Goal: Task Accomplishment & Management: Manage account settings

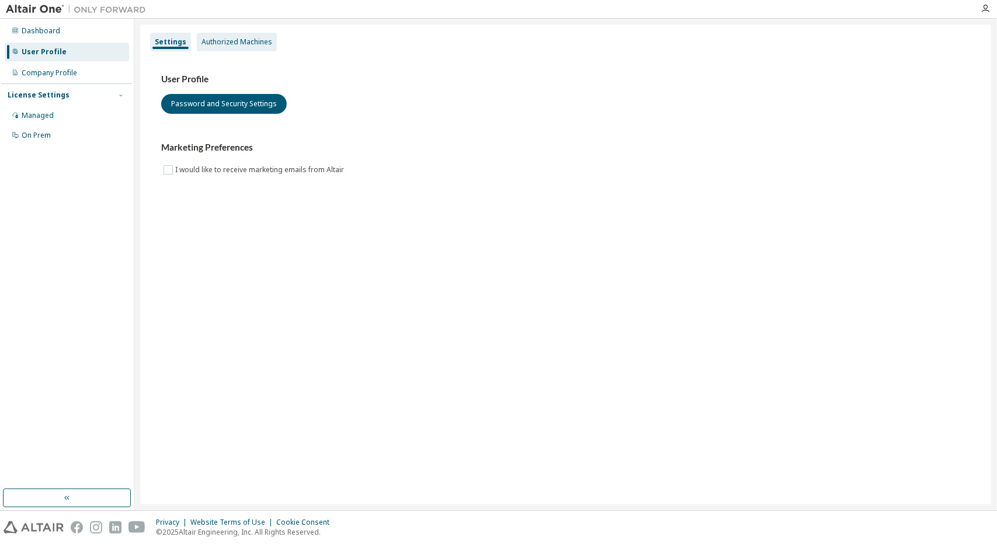
click at [231, 36] on div "Authorized Machines" at bounding box center [237, 42] width 80 height 19
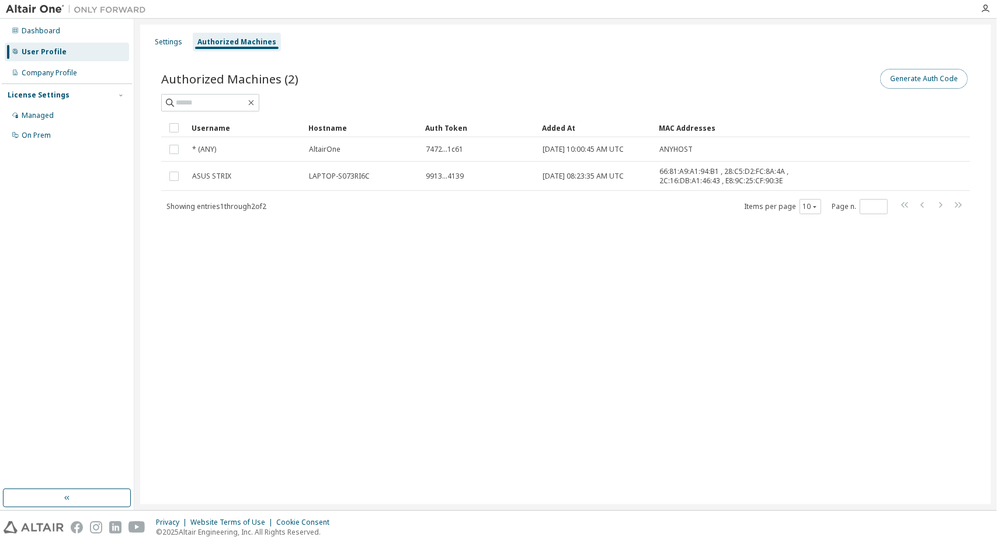
click at [940, 81] on button "Generate Auth Code" at bounding box center [924, 79] width 88 height 20
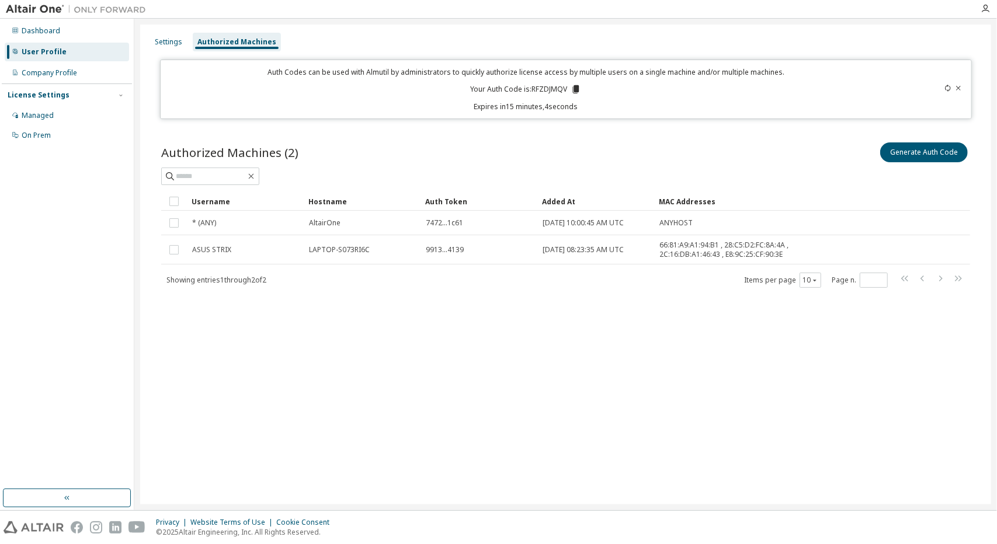
click at [545, 91] on p "Your Auth Code is: RFZDJMQV" at bounding box center [525, 89] width 111 height 11
copy p "RFZDJMQV"
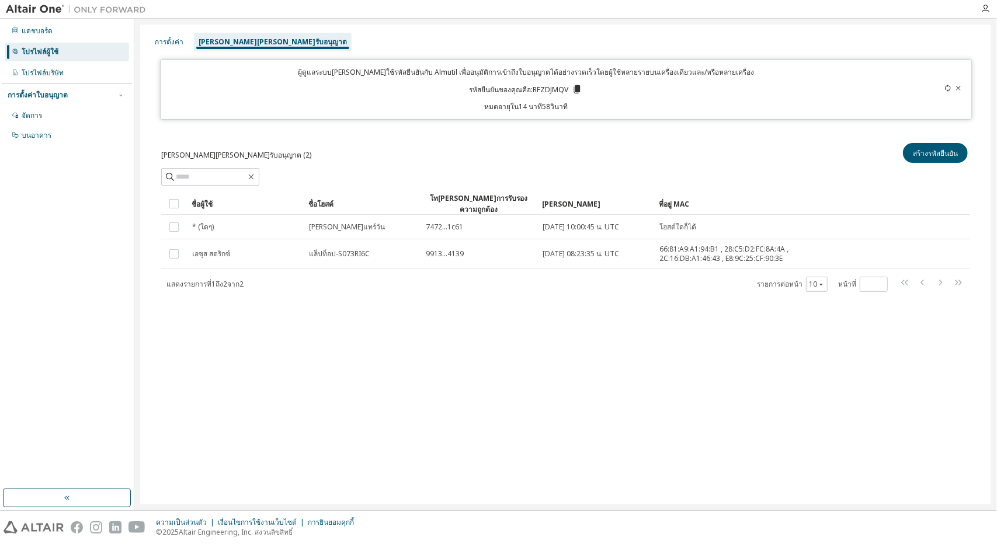
click at [612, 136] on div "[PERSON_NAME][PERSON_NAME]รับอนุญาต (2) สร้างรหัสยืนยัน ชัดเจน โหลด บันทึก บันท…" at bounding box center [565, 225] width 837 height 197
click at [480, 325] on div "การตั้งค่า [PERSON_NAME][PERSON_NAME]รับอนุญาต ผู้ดูแลระบบ[PERSON_NAME]ใช้รหัสย…" at bounding box center [565, 265] width 851 height 480
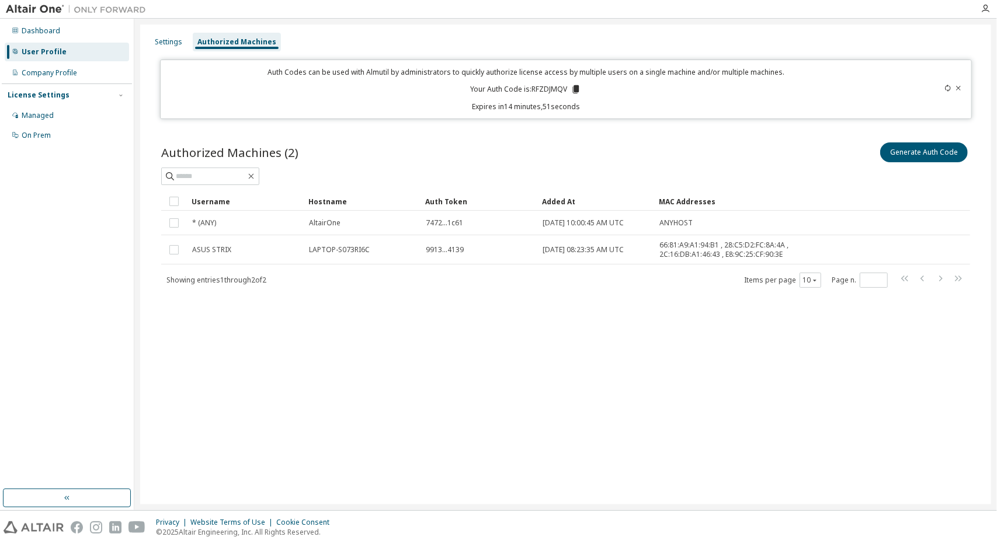
click at [743, 162] on div "Generate Auth Code" at bounding box center [768, 152] width 405 height 25
drag, startPoint x: 186, startPoint y: 36, endPoint x: 172, endPoint y: 51, distance: 20.2
click at [172, 49] on div "Settings Authorized Machines" at bounding box center [565, 42] width 837 height 21
click at [172, 51] on div "Settings" at bounding box center [168, 42] width 37 height 19
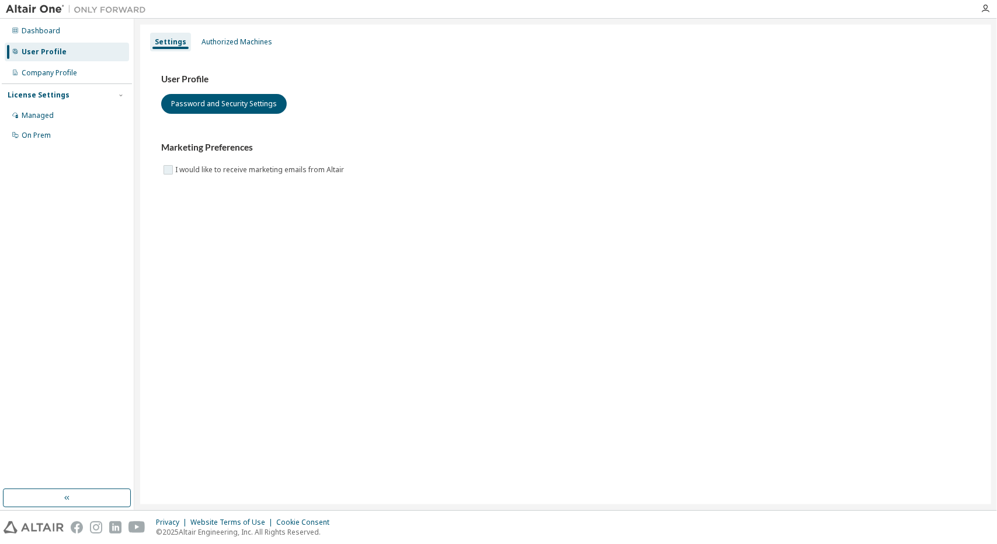
click at [188, 175] on label "I would like to receive marketing emails from Altair" at bounding box center [260, 170] width 171 height 14
click at [213, 170] on label "I would like to receive marketing emails from Altair" at bounding box center [260, 170] width 171 height 14
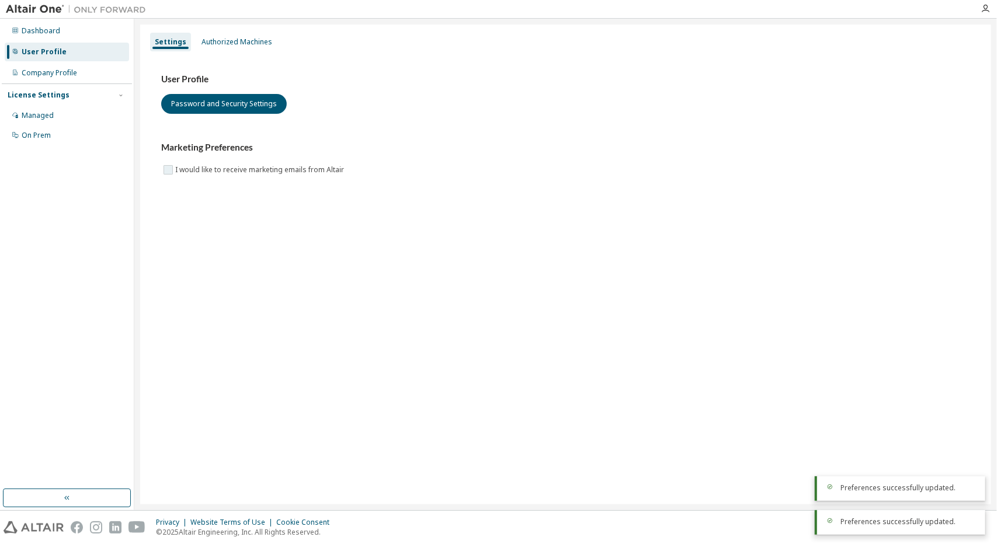
click at [213, 170] on label "I would like to receive marketing emails from Altair" at bounding box center [260, 170] width 171 height 14
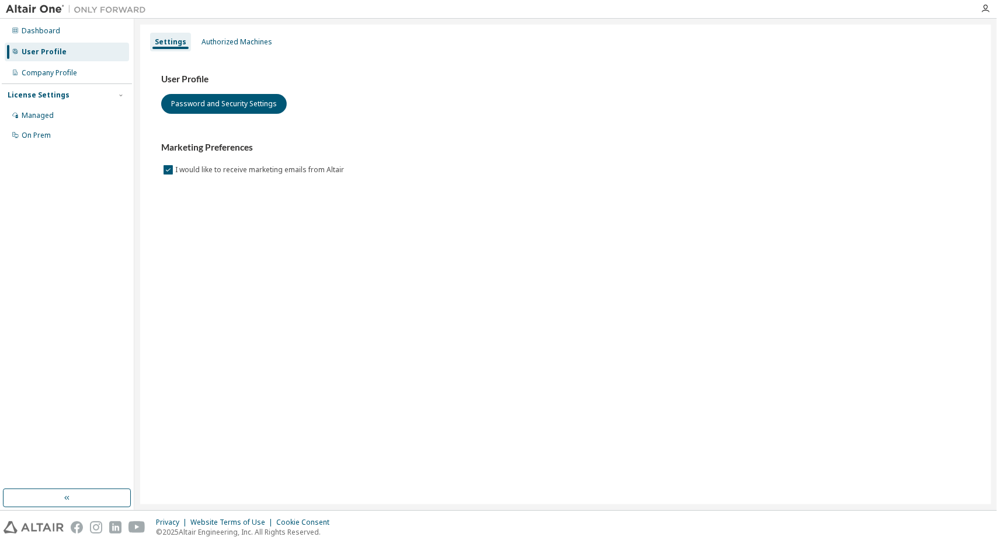
drag, startPoint x: 322, startPoint y: 120, endPoint x: 197, endPoint y: 219, distance: 159.6
click at [197, 219] on div "Settings Authorized Machines User Profile Password and Security Settings Market…" at bounding box center [565, 265] width 851 height 480
click at [67, 113] on div "Managed" at bounding box center [67, 115] width 124 height 19
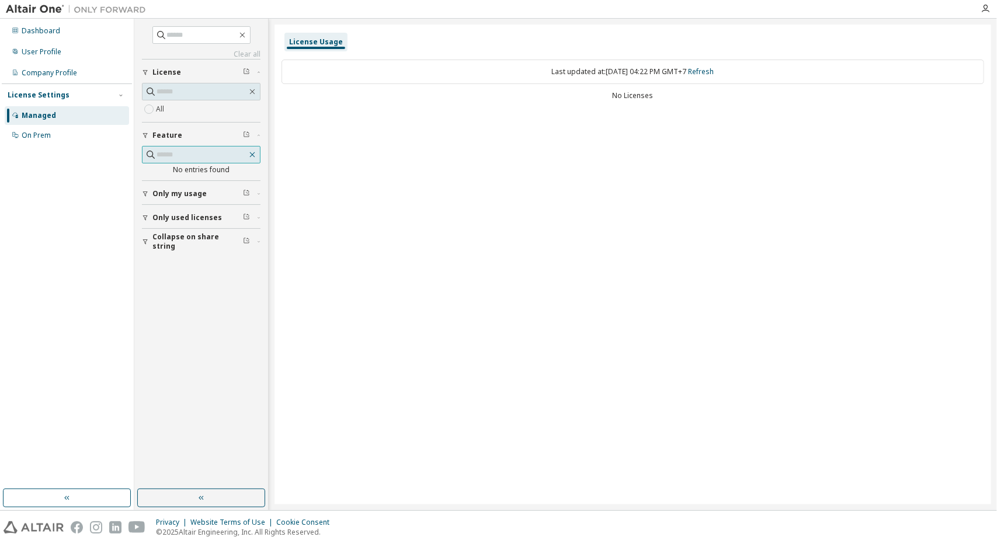
click at [254, 155] on icon "button" at bounding box center [252, 154] width 9 height 9
click at [180, 142] on button "Feature" at bounding box center [201, 136] width 119 height 26
click at [173, 136] on span "Feature" at bounding box center [167, 135] width 30 height 9
click at [547, 112] on div "License Usage Last updated at: [DATE] 04:22 PM GMT+7 Refresh No Licenses" at bounding box center [632, 265] width 717 height 480
click at [632, 68] on div "Last updated at: [DATE] 04:22 PM GMT+7 Refresh" at bounding box center [632, 72] width 703 height 25
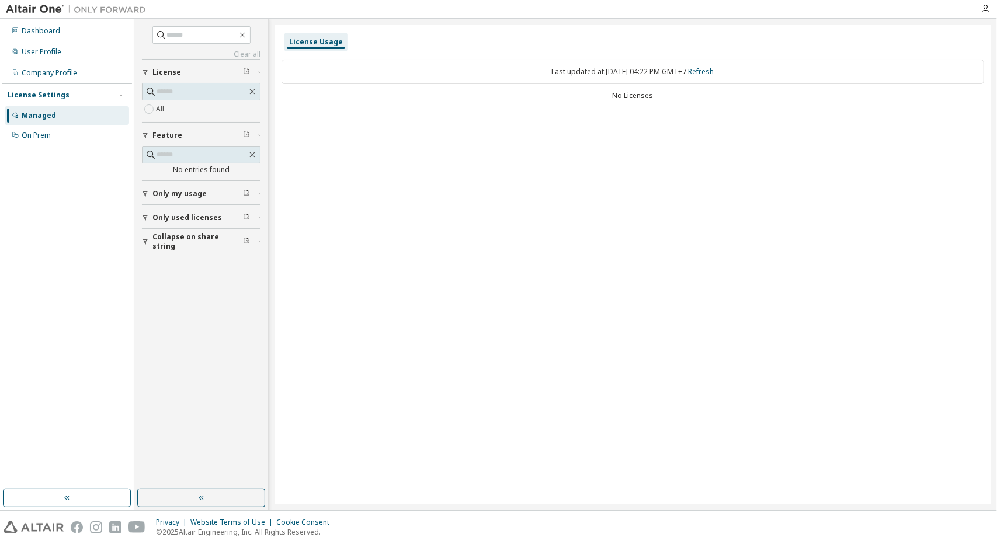
click at [632, 102] on div "Last updated at: [DATE] 04:22 PM GMT+7 Refresh No Licenses" at bounding box center [632, 81] width 703 height 57
click at [204, 173] on div "No entries found" at bounding box center [201, 163] width 119 height 34
click at [201, 191] on span "Only my usage" at bounding box center [179, 193] width 54 height 9
click at [200, 252] on span "Only used licenses" at bounding box center [186, 251] width 69 height 9
click at [199, 303] on span "Collapse on share string" at bounding box center [197, 309] width 91 height 19
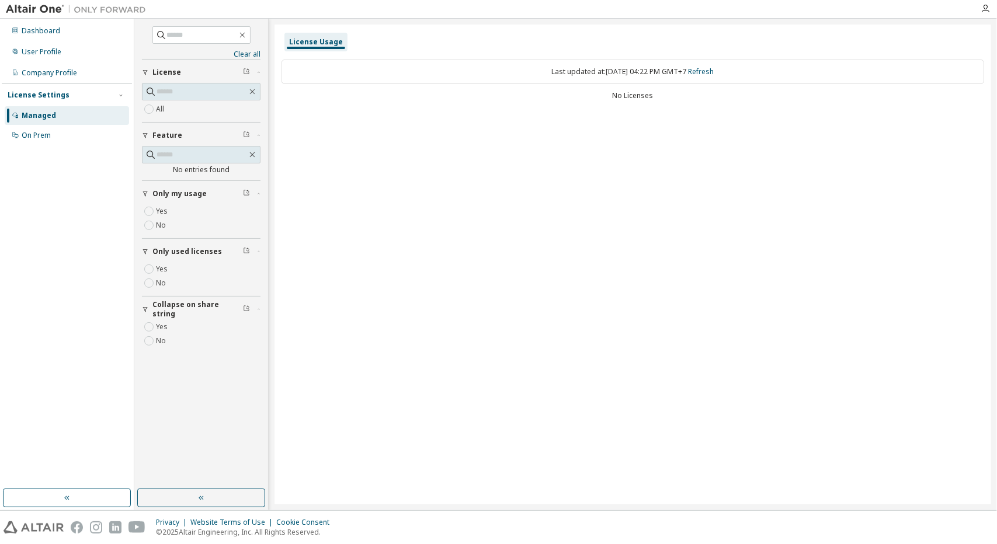
click at [200, 170] on div "No entries found" at bounding box center [201, 169] width 119 height 9
click at [26, 135] on div "On Prem" at bounding box center [36, 135] width 29 height 9
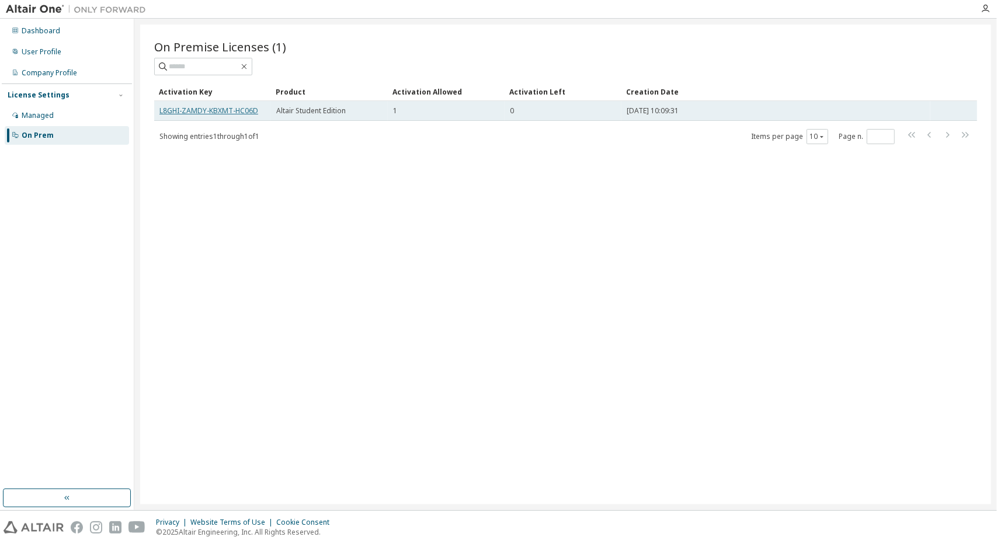
click at [199, 110] on link "L8GHI-ZAMDY-KBXMT-HC06D" at bounding box center [208, 111] width 99 height 10
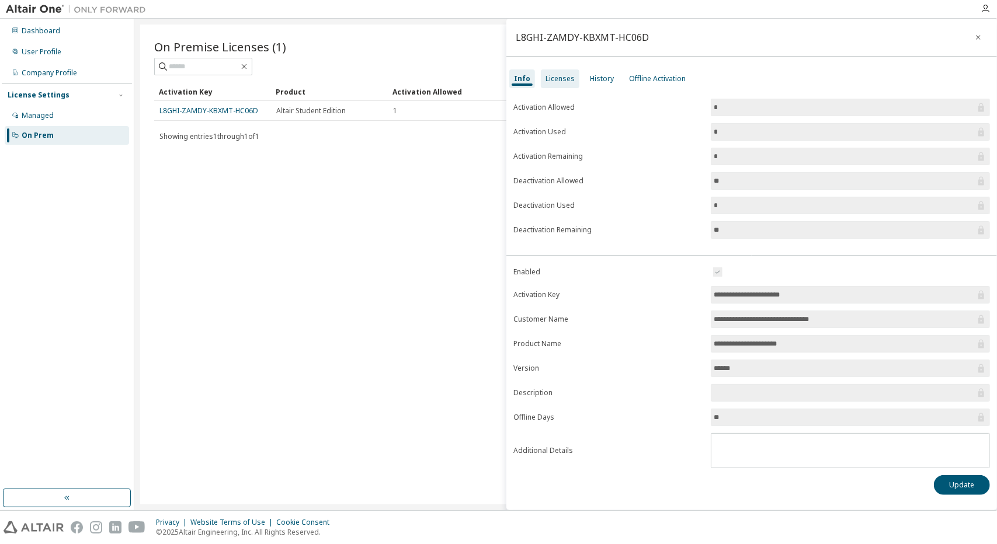
click at [547, 80] on div "Licenses" at bounding box center [559, 78] width 29 height 9
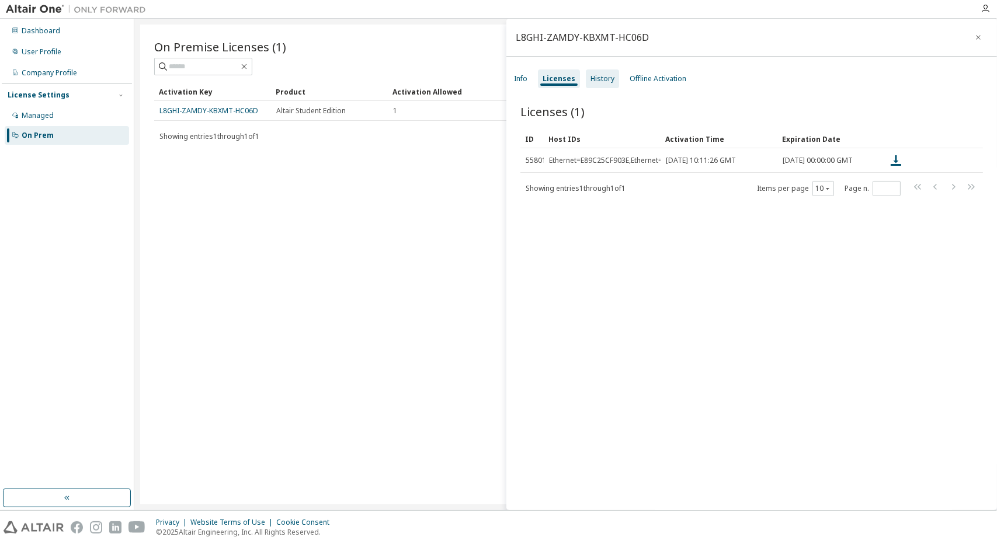
click at [590, 83] on div "History" at bounding box center [602, 78] width 24 height 9
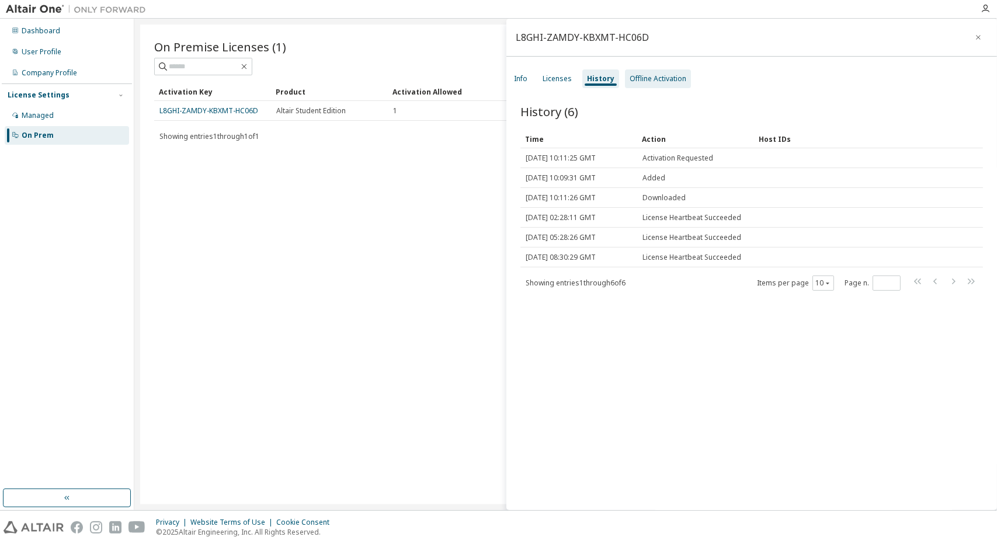
click at [655, 74] on div "Offline Activation" at bounding box center [658, 78] width 57 height 9
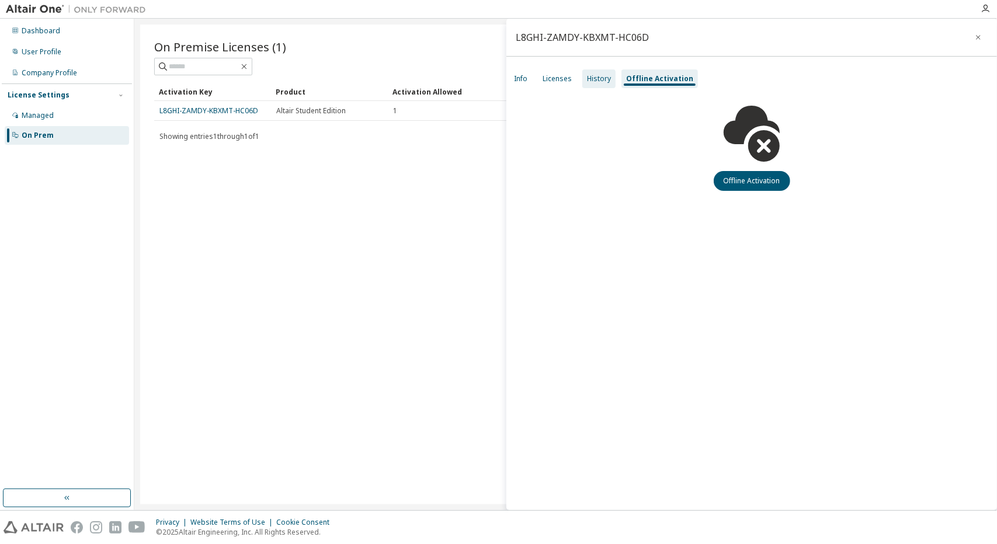
click at [603, 78] on div "History" at bounding box center [599, 78] width 24 height 9
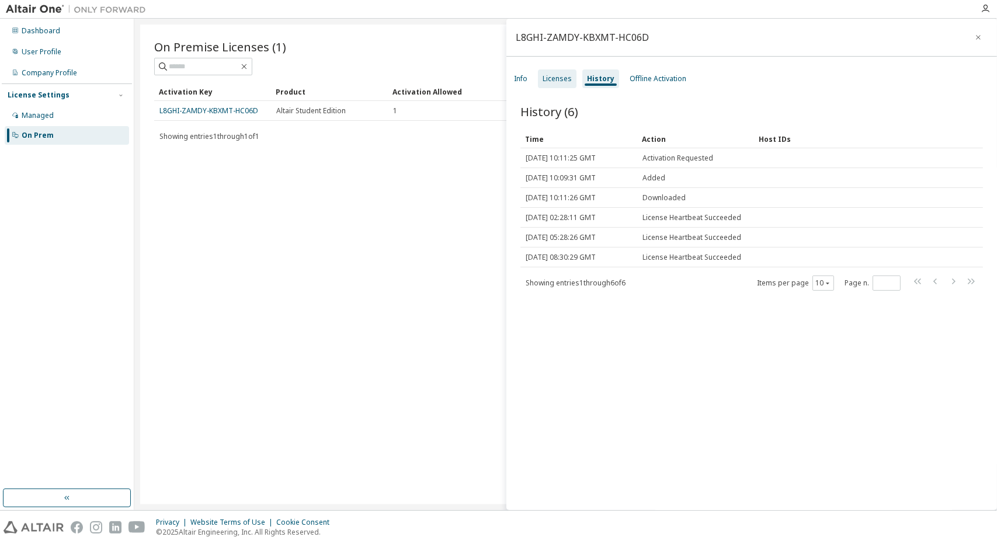
click at [566, 79] on div "Licenses" at bounding box center [557, 78] width 29 height 9
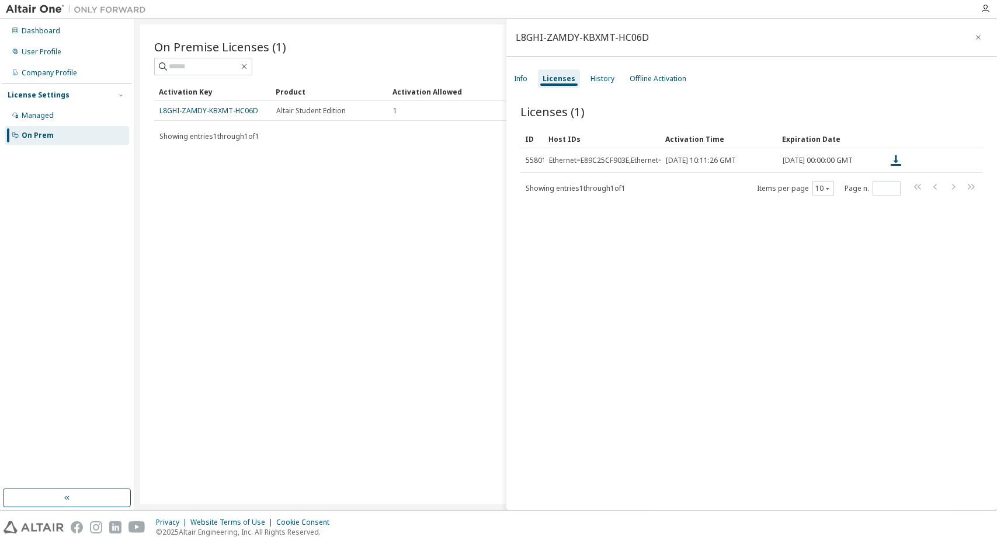
click at [536, 81] on div "Info Licenses History Offline Activation" at bounding box center [751, 78] width 491 height 21
click at [526, 84] on div "Info" at bounding box center [520, 78] width 23 height 19
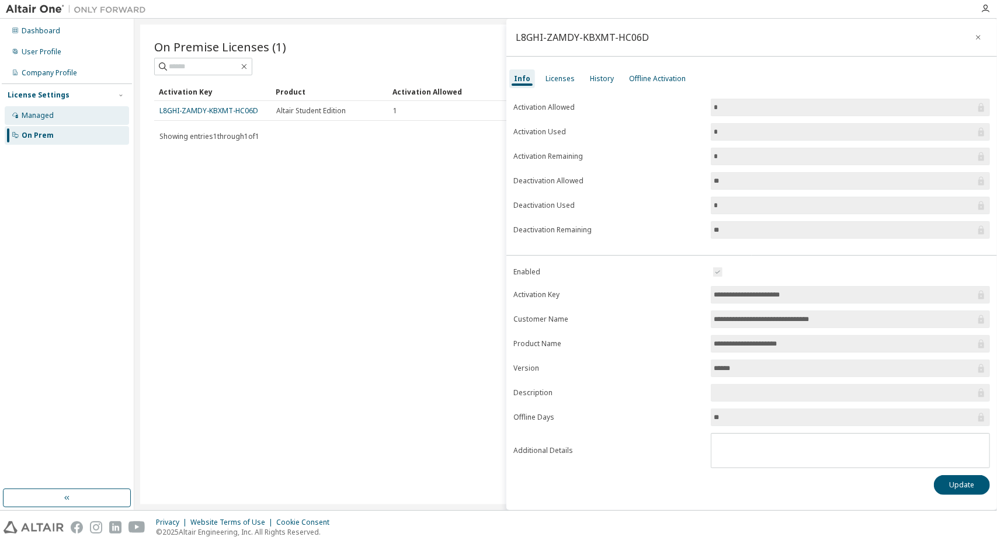
click at [57, 122] on div "Managed" at bounding box center [67, 115] width 124 height 19
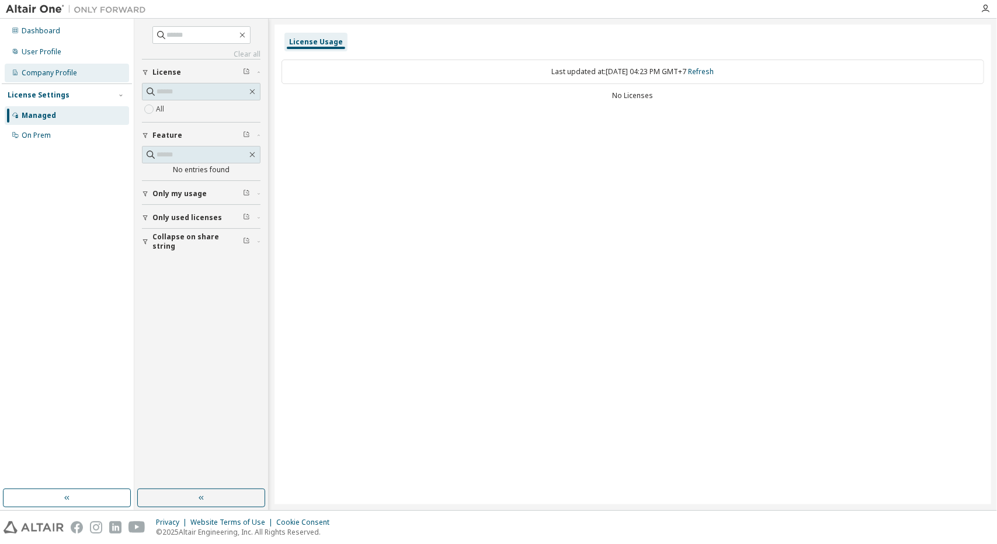
click at [58, 81] on div "Company Profile" at bounding box center [67, 73] width 124 height 19
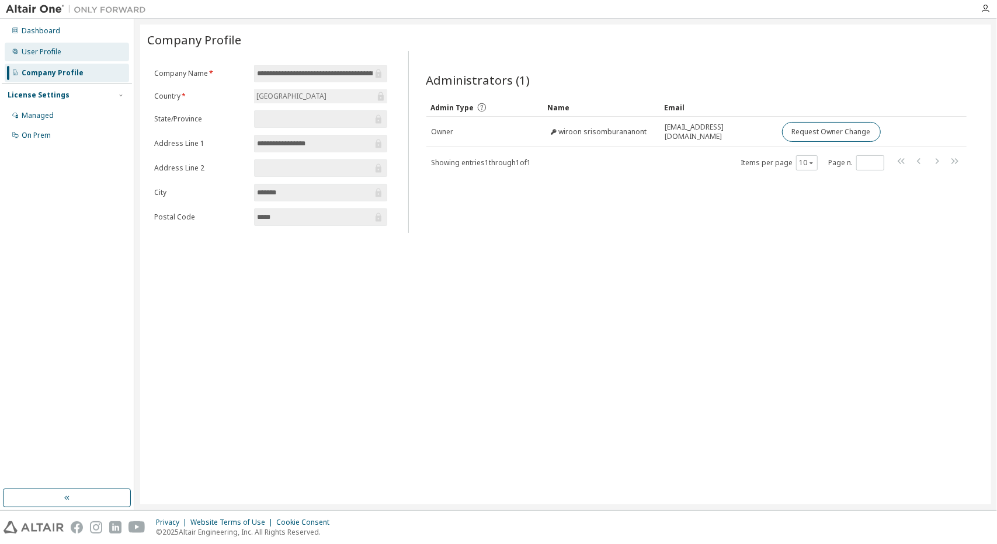
click at [55, 47] on div "User Profile" at bounding box center [67, 52] width 124 height 19
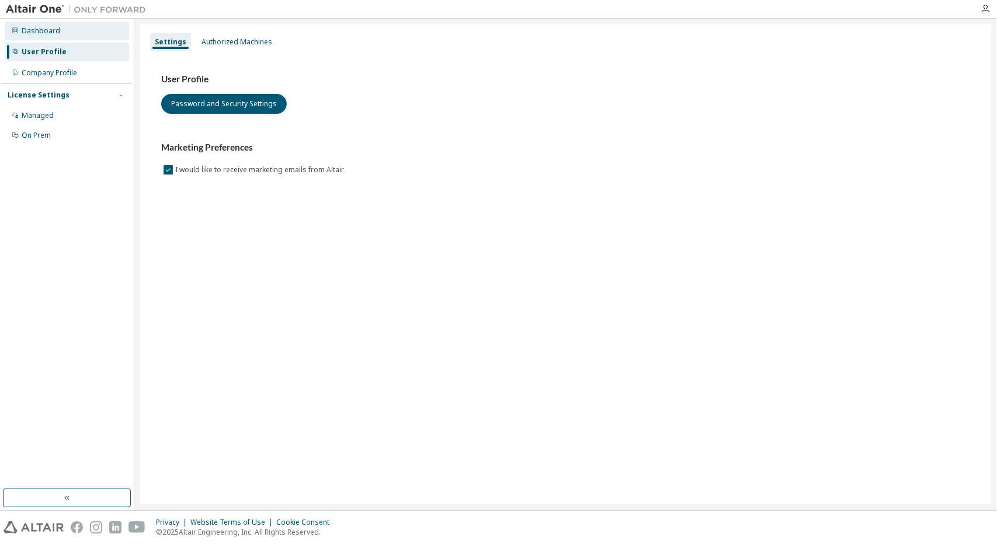
click at [55, 39] on div "Dashboard" at bounding box center [67, 31] width 124 height 19
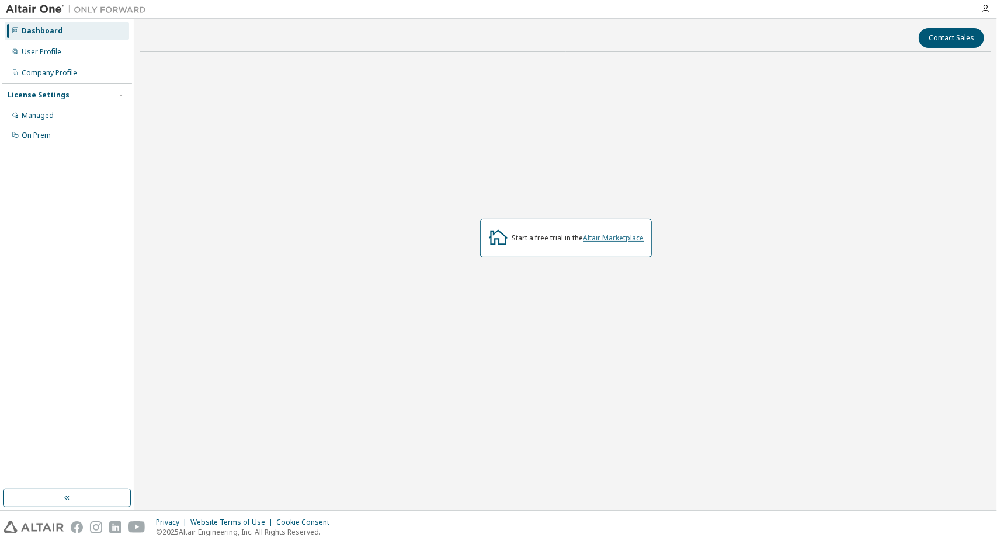
click at [627, 235] on link "Altair Marketplace" at bounding box center [613, 238] width 61 height 10
